Goal: Transaction & Acquisition: Purchase product/service

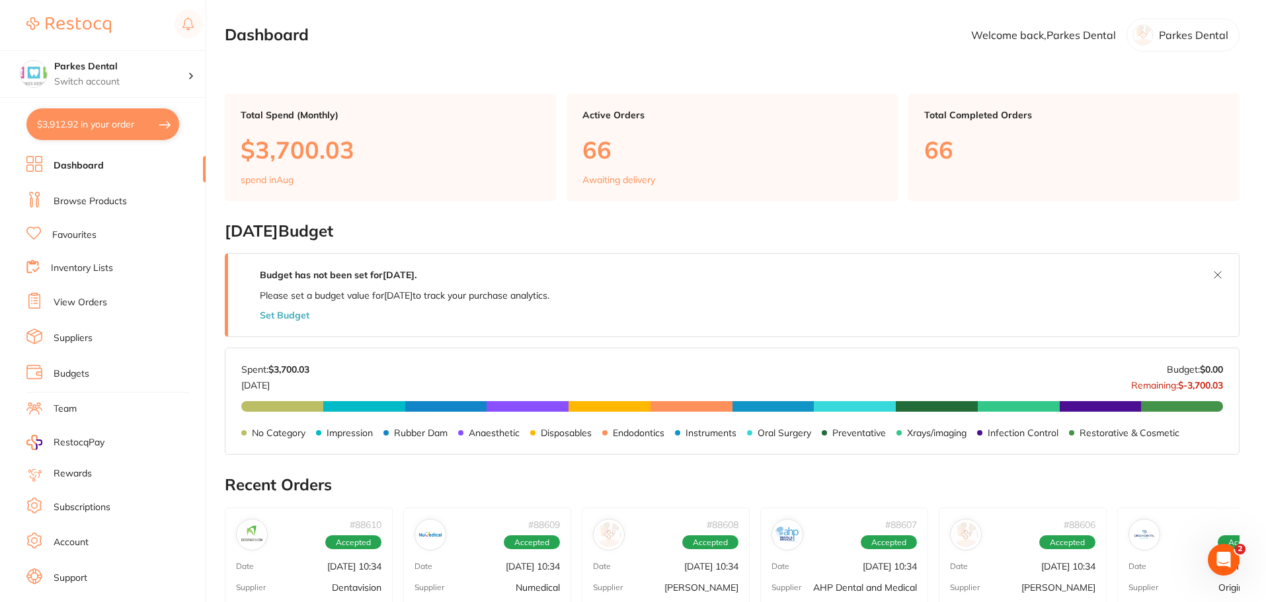
click at [62, 123] on button "$3,912.92 in your order" at bounding box center [102, 124] width 153 height 32
checkbox input "true"
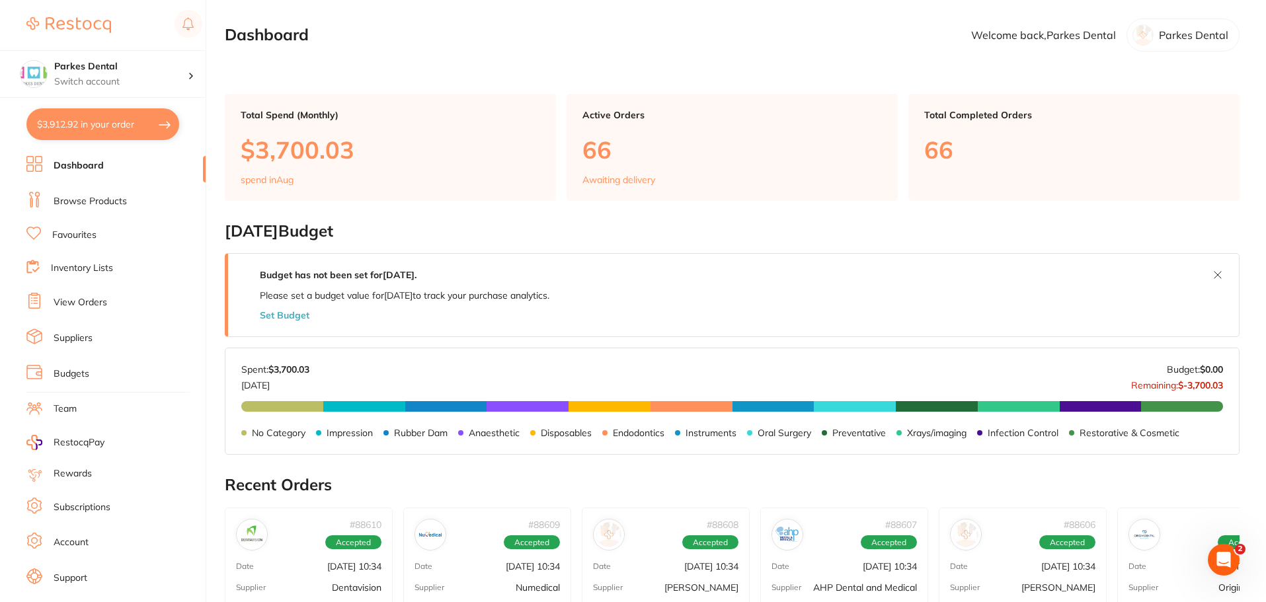
checkbox input "true"
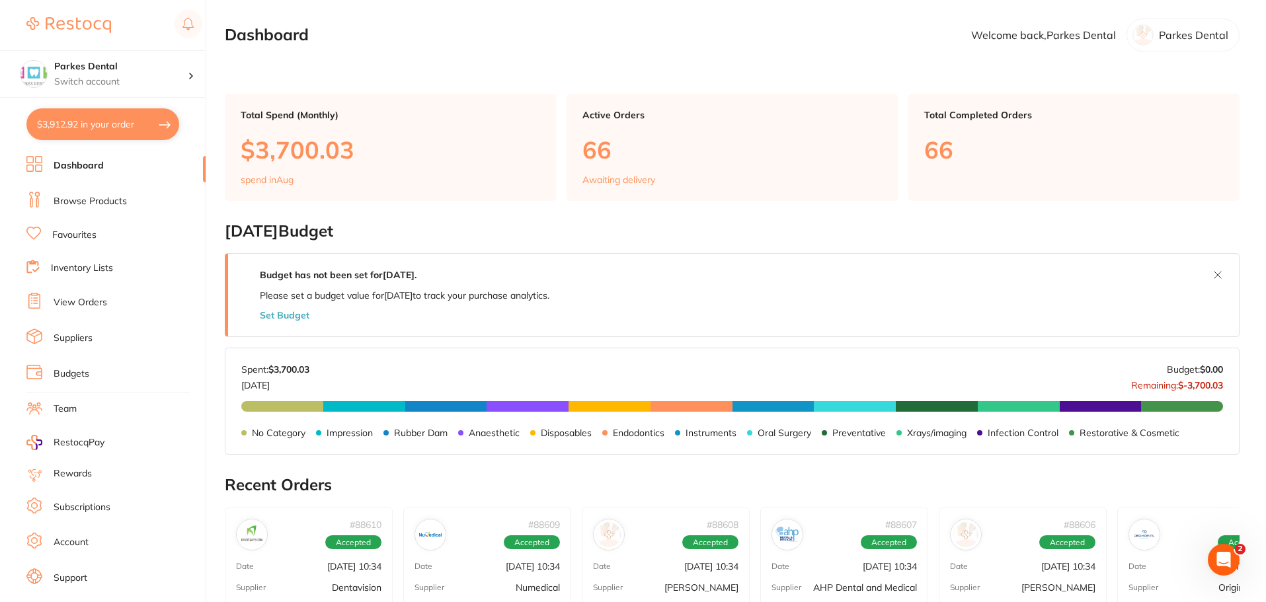
checkbox input "true"
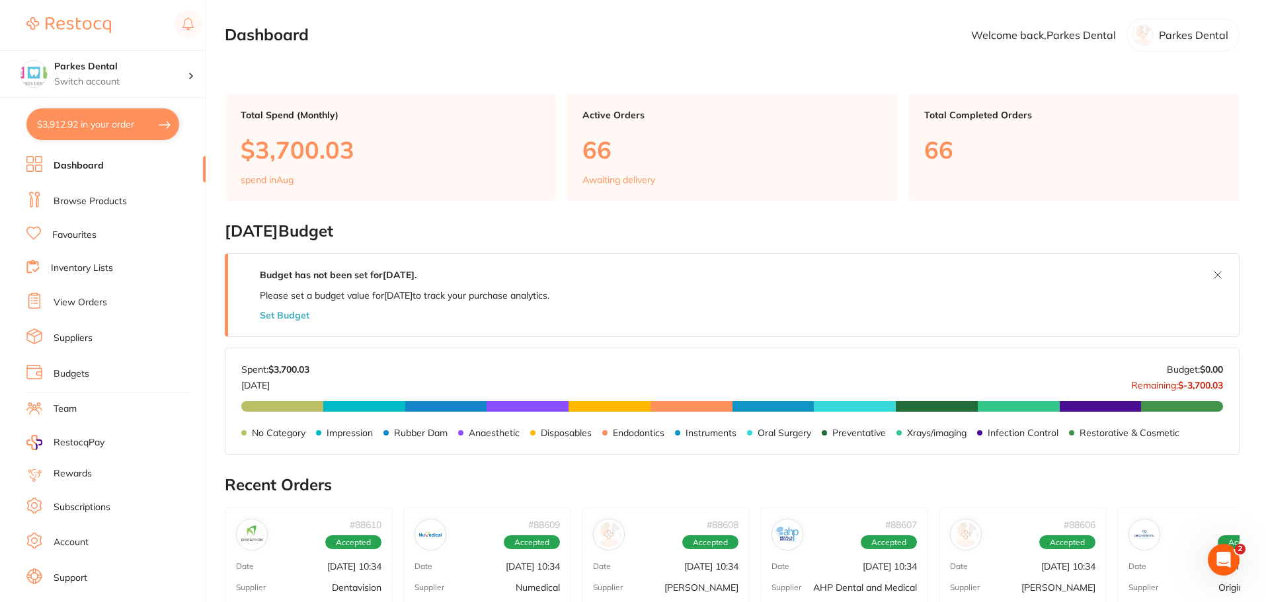
checkbox input "true"
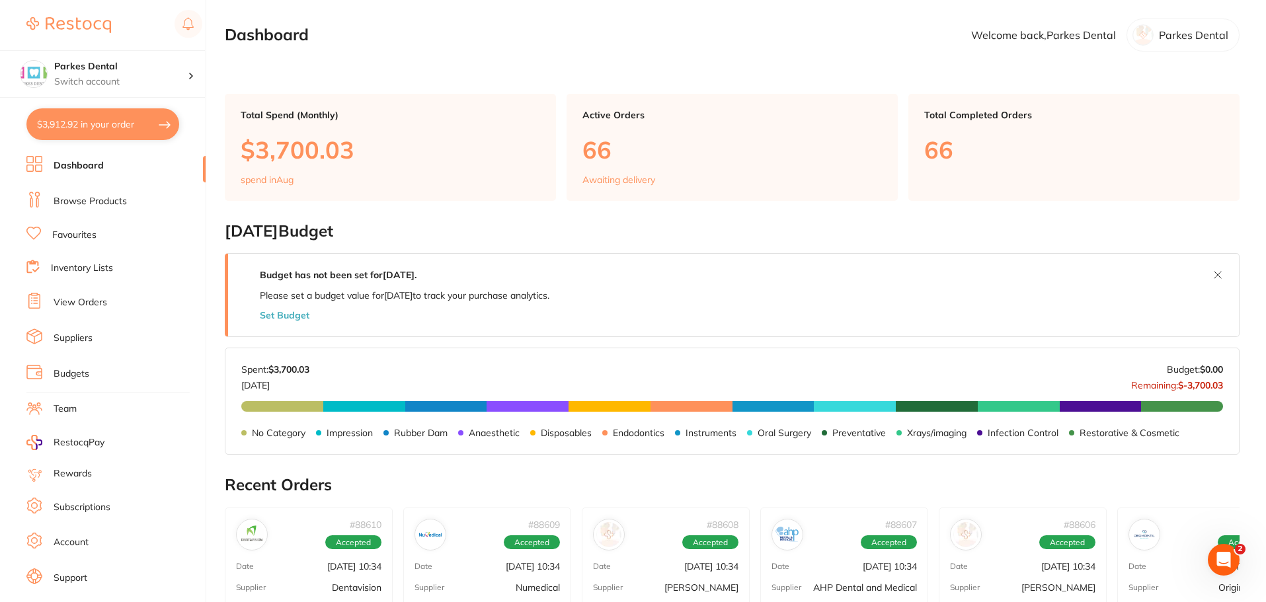
checkbox input "true"
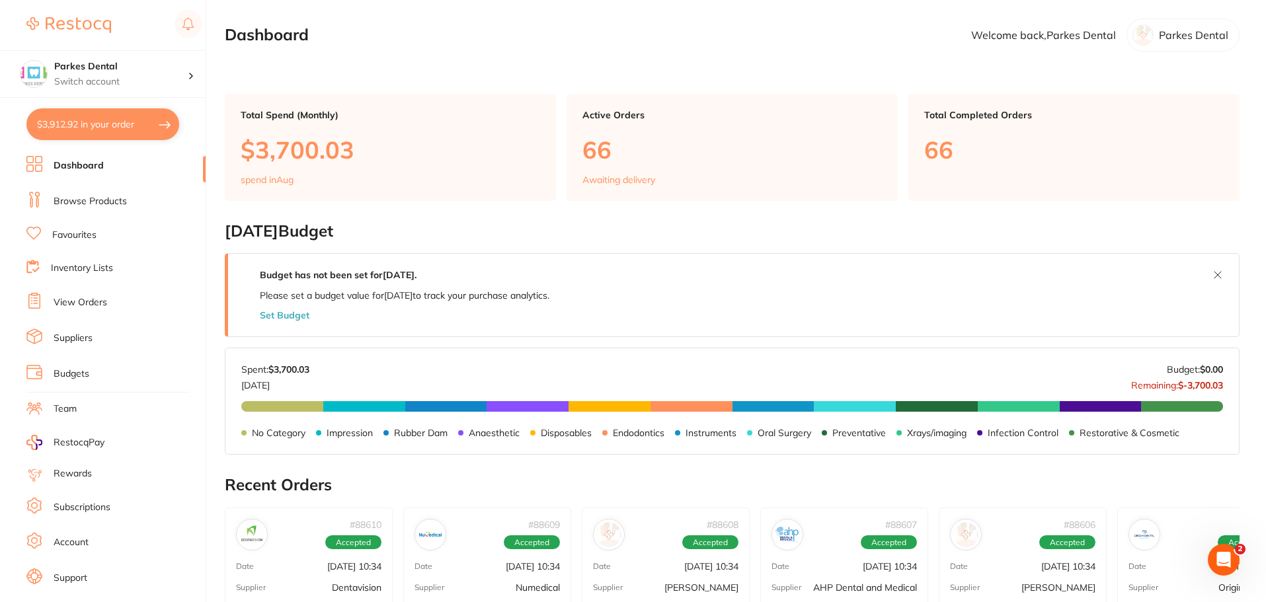
checkbox input "true"
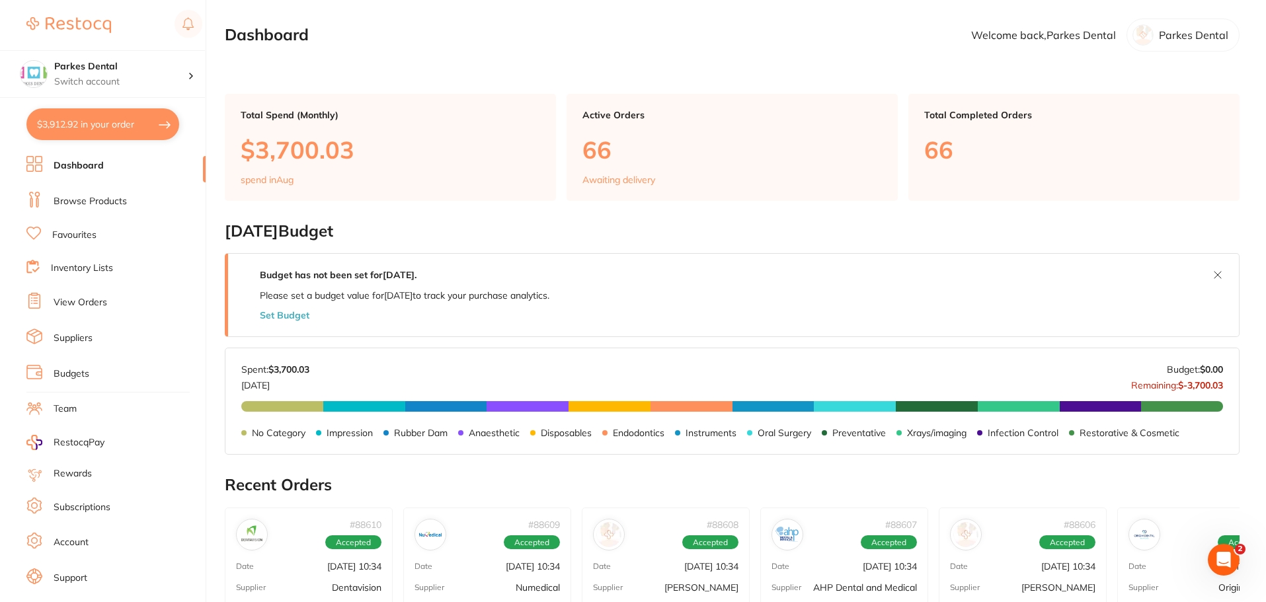
checkbox input "true"
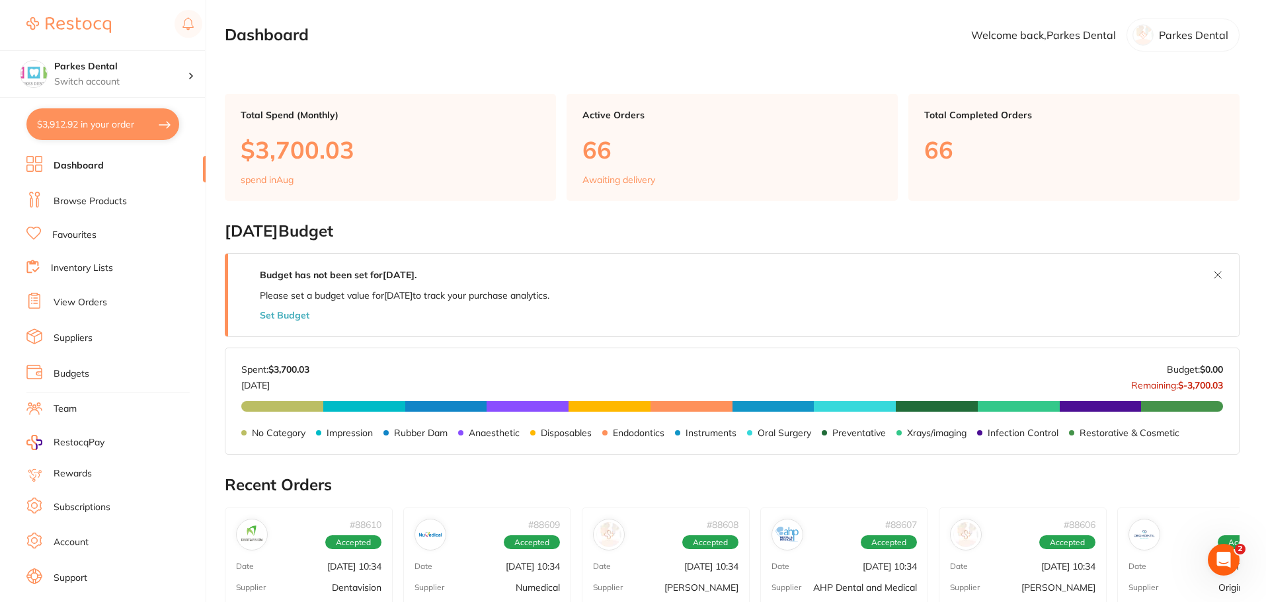
checkbox input "true"
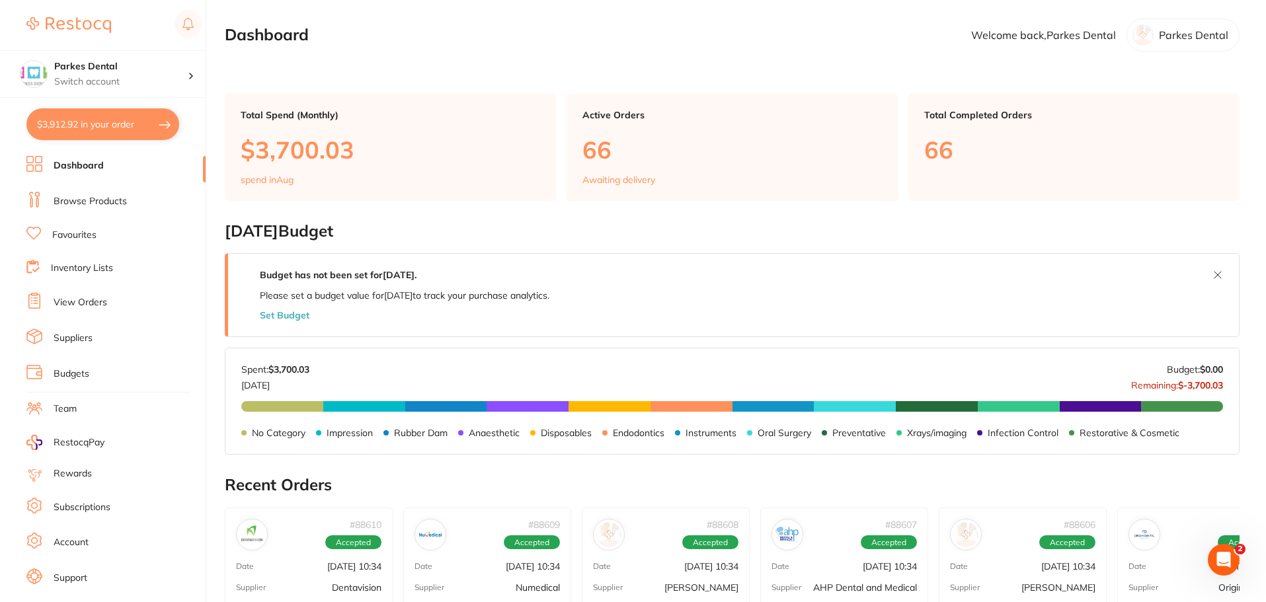
checkbox input "true"
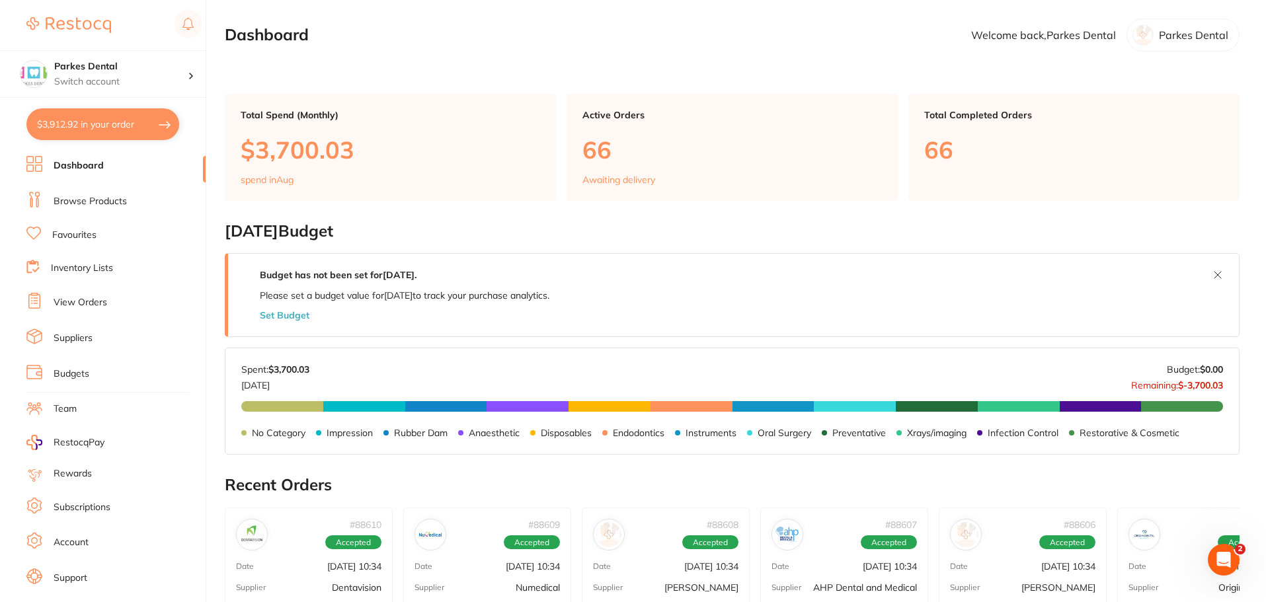
checkbox input "true"
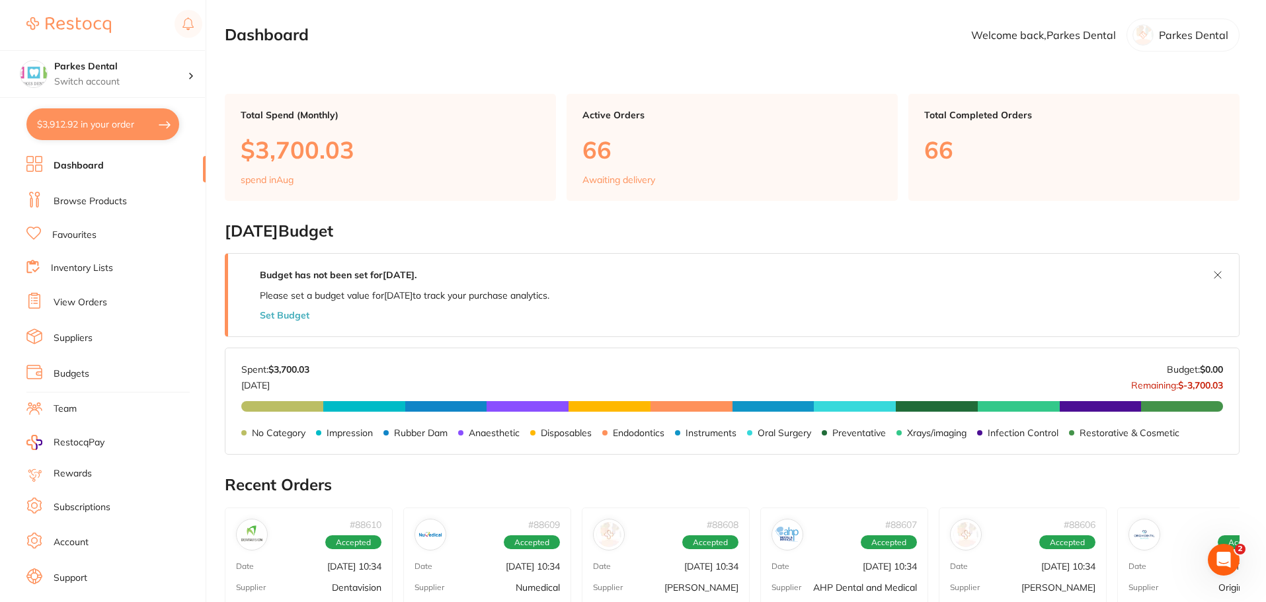
checkbox input "true"
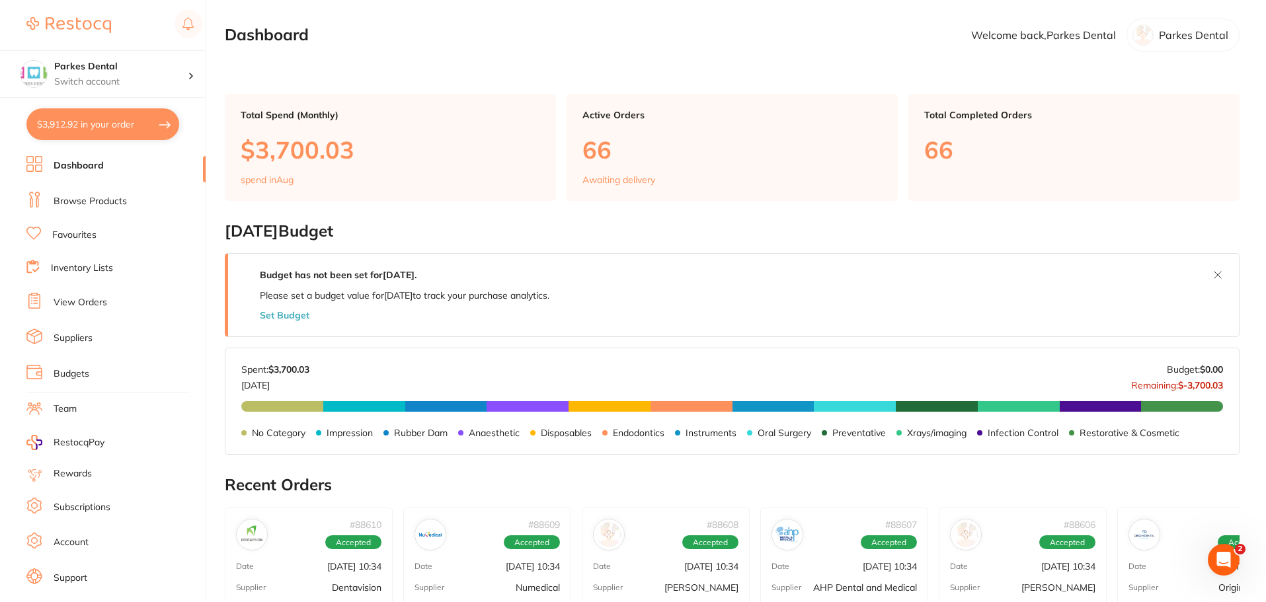
checkbox input "true"
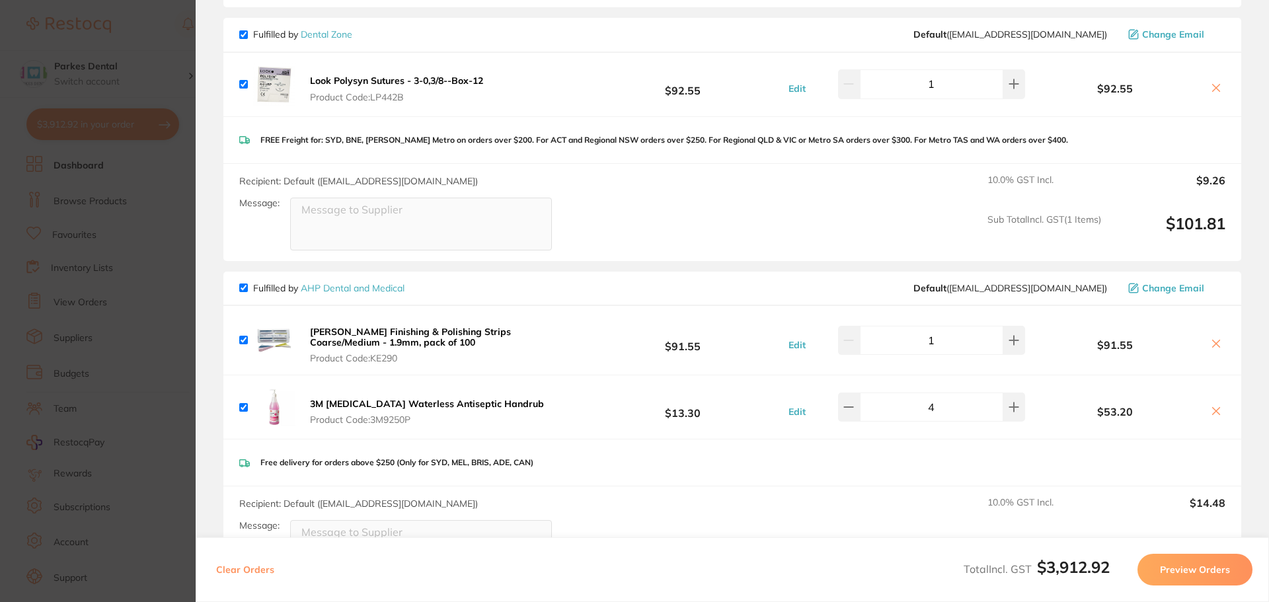
scroll to position [397, 0]
